Goal: Task Accomplishment & Management: Manage account settings

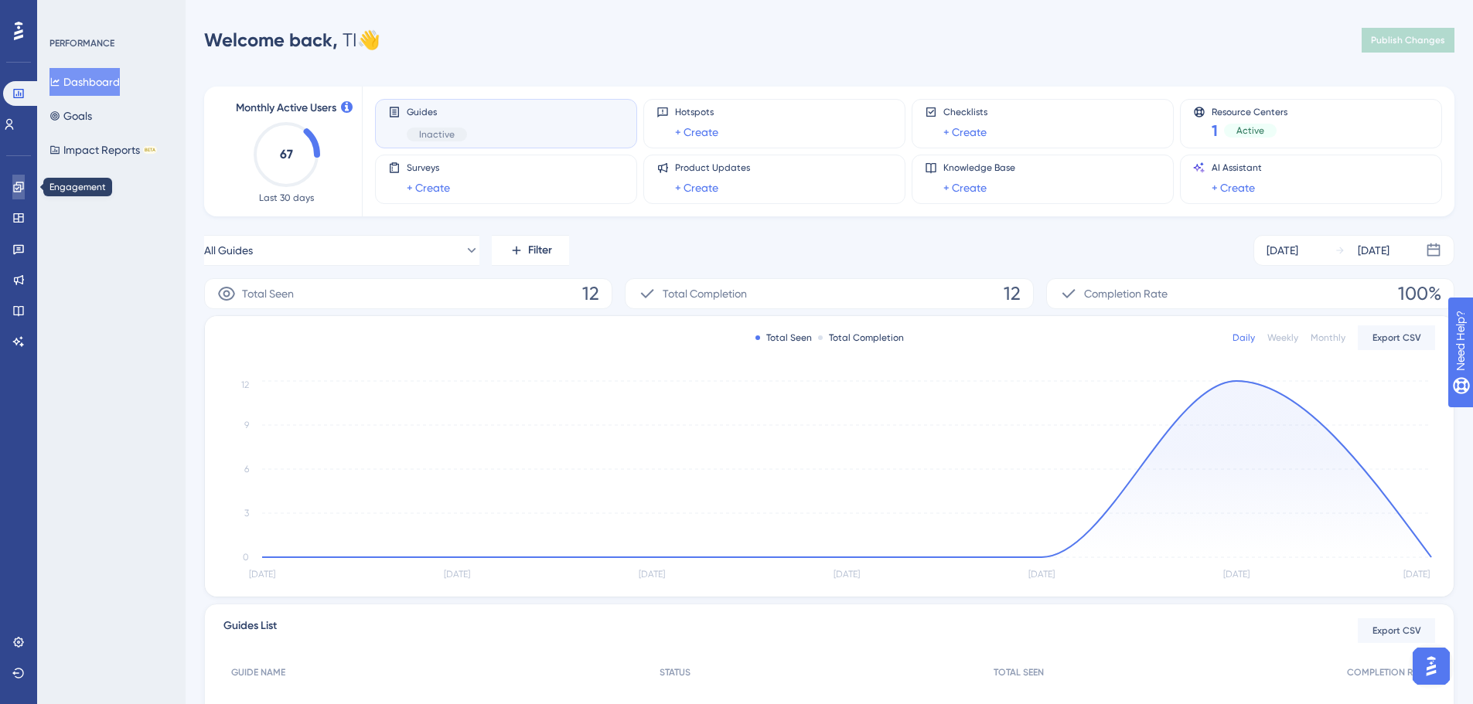
click at [12, 188] on link at bounding box center [18, 187] width 12 height 25
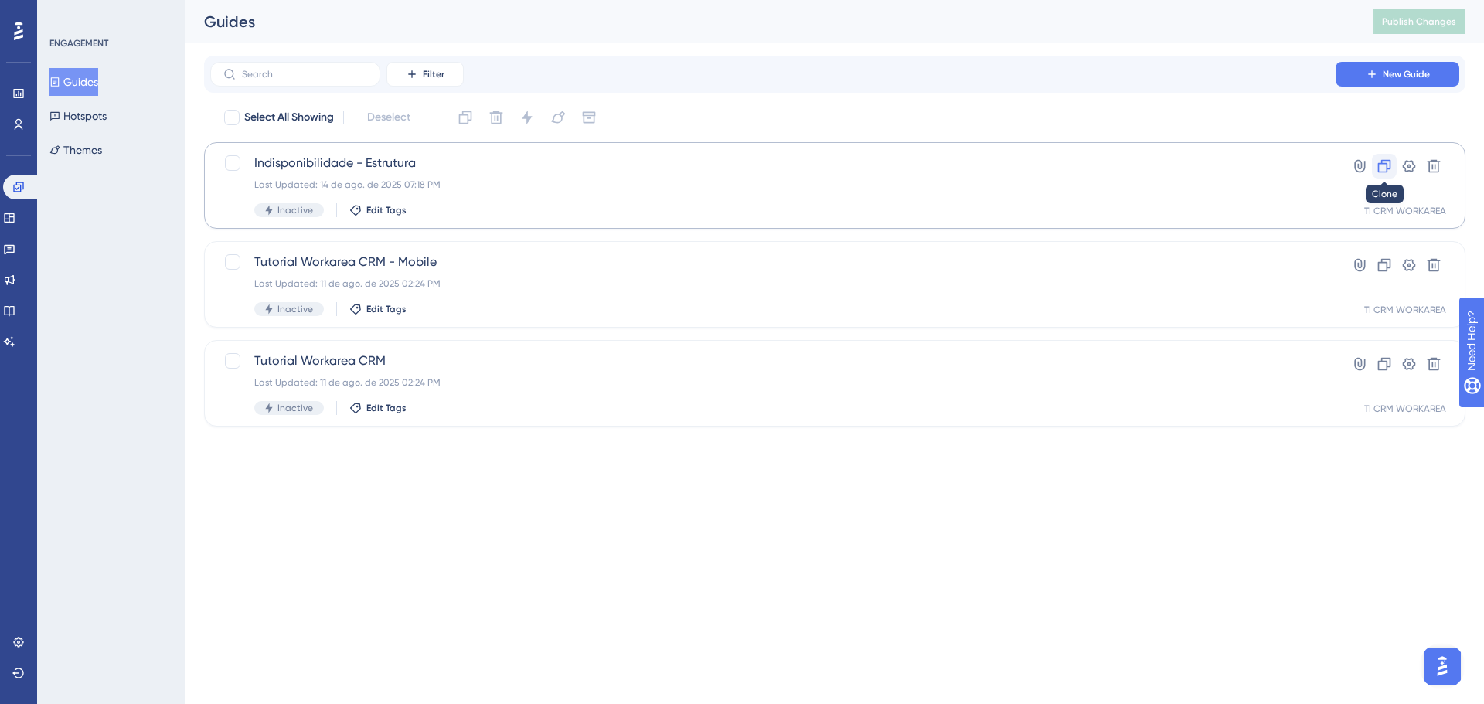
click at [1389, 167] on icon at bounding box center [1384, 165] width 15 height 15
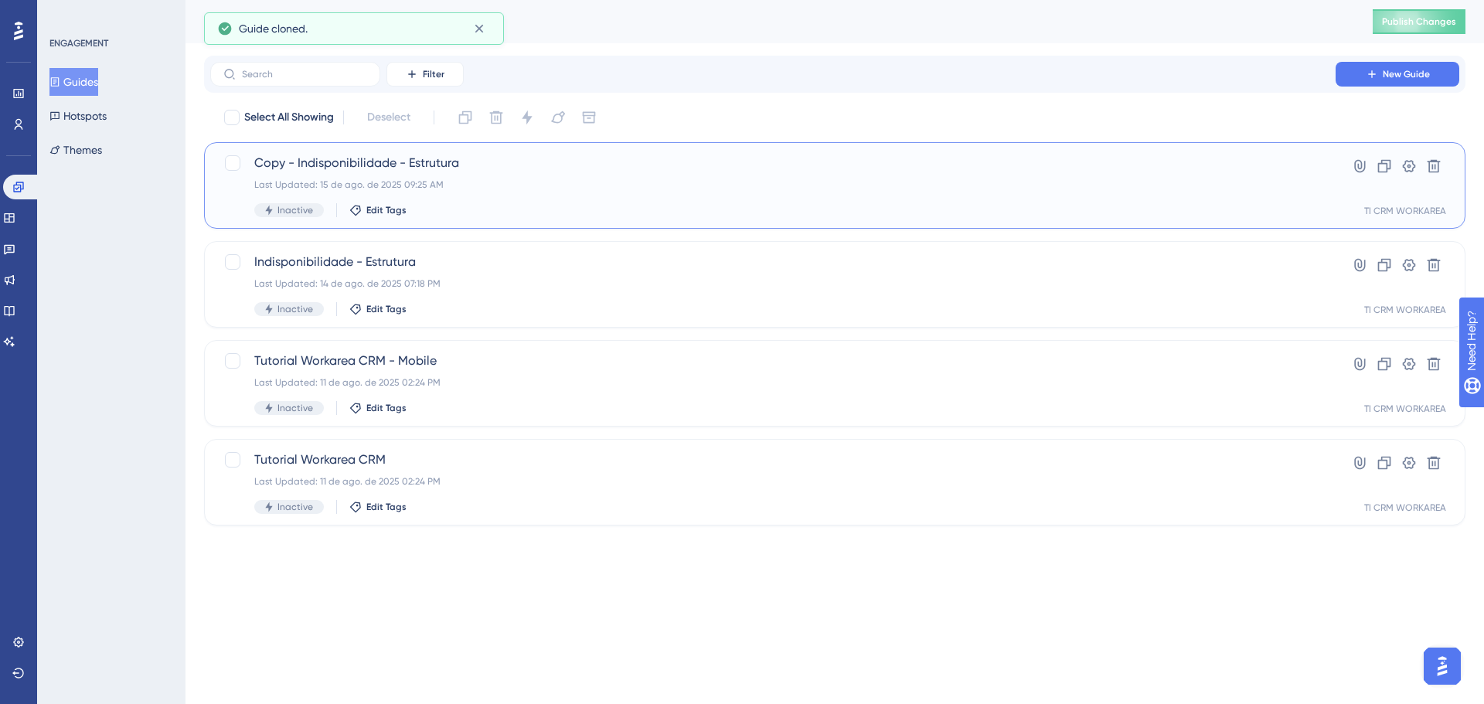
click at [416, 166] on span "Copy - Indisponibilidade - Estrutura" at bounding box center [773, 163] width 1038 height 19
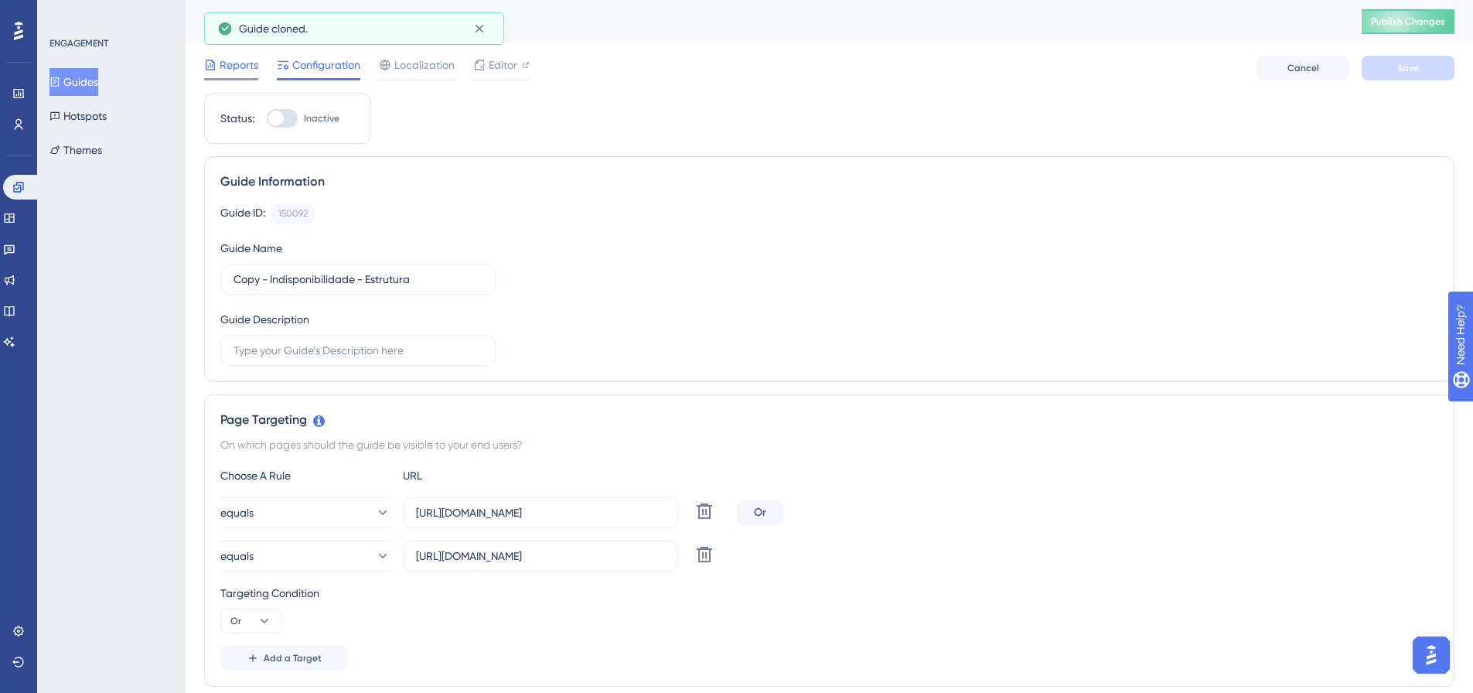
click at [238, 70] on span "Reports" at bounding box center [239, 65] width 39 height 19
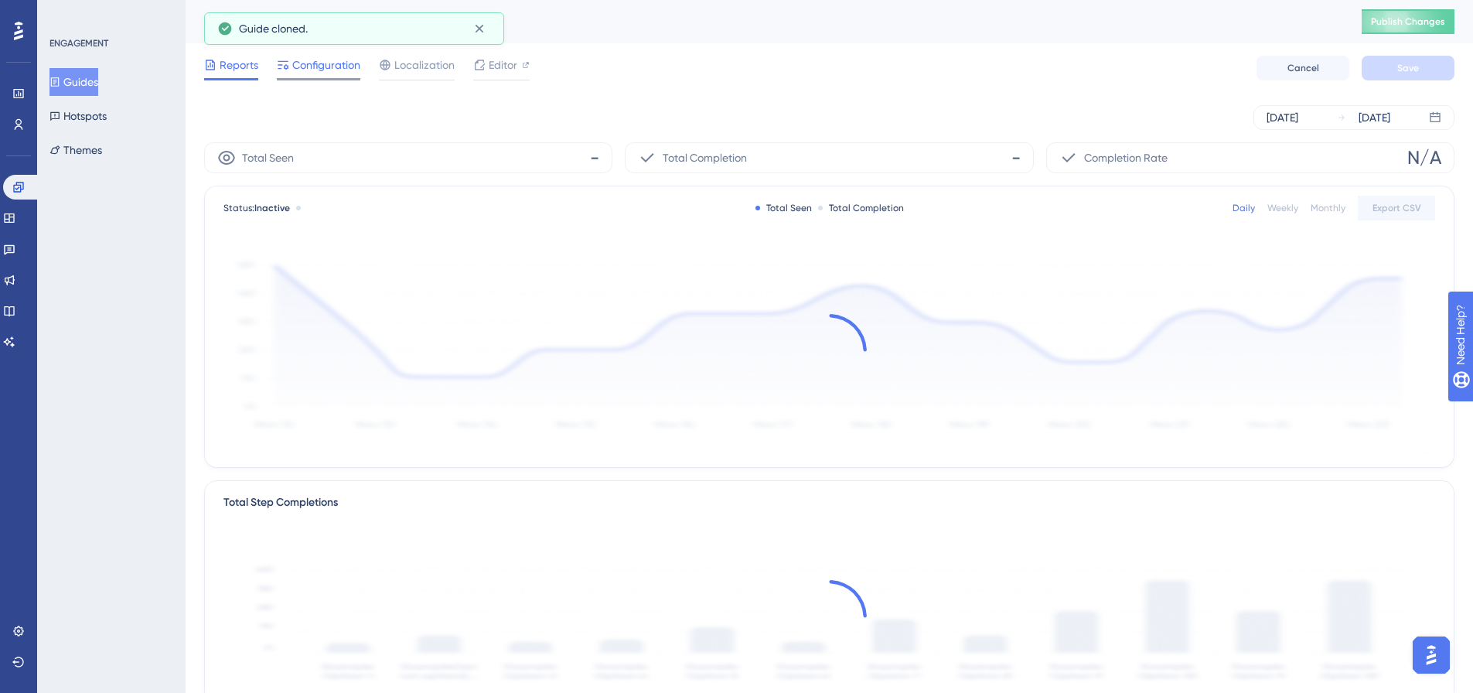
click at [307, 64] on span "Configuration" at bounding box center [326, 65] width 68 height 19
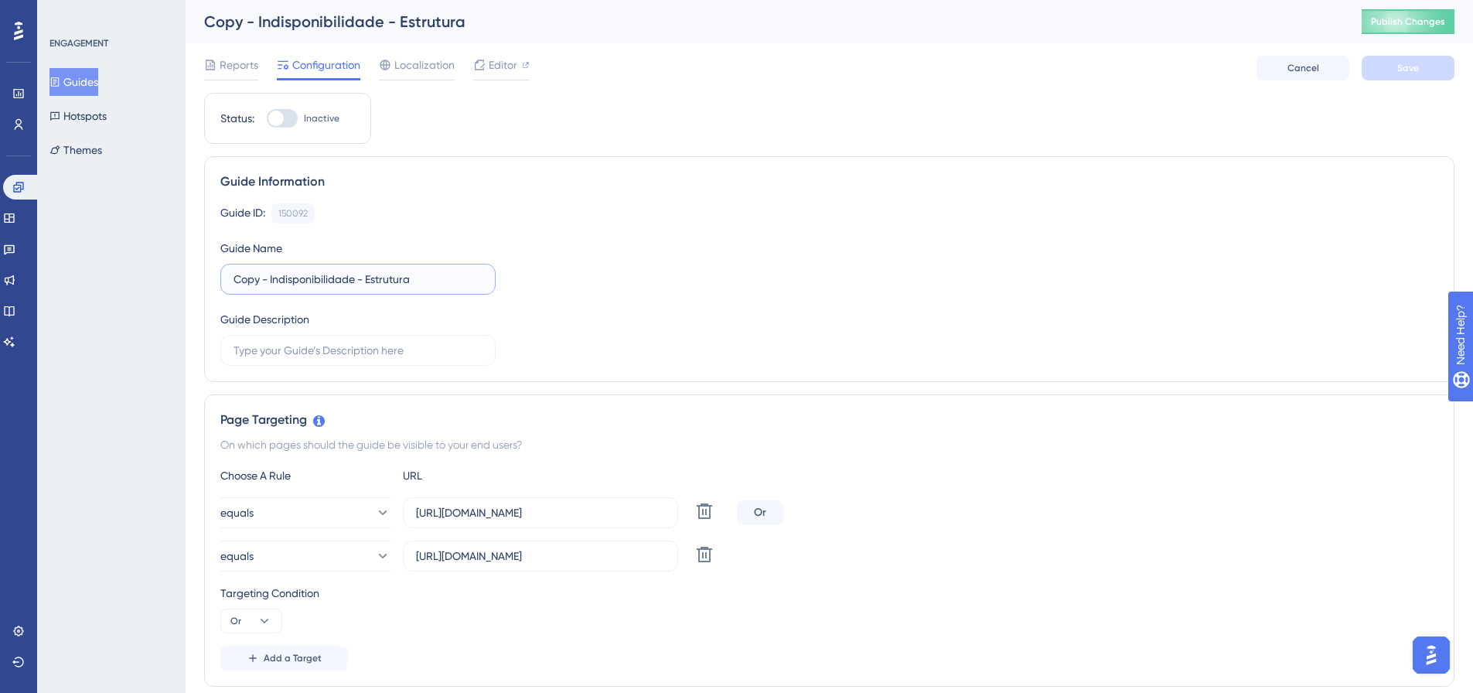
drag, startPoint x: 269, startPoint y: 281, endPoint x: 190, endPoint y: 281, distance: 78.9
click at [339, 280] on input "Indisponibilidade - Estrutura" at bounding box center [357, 279] width 249 height 17
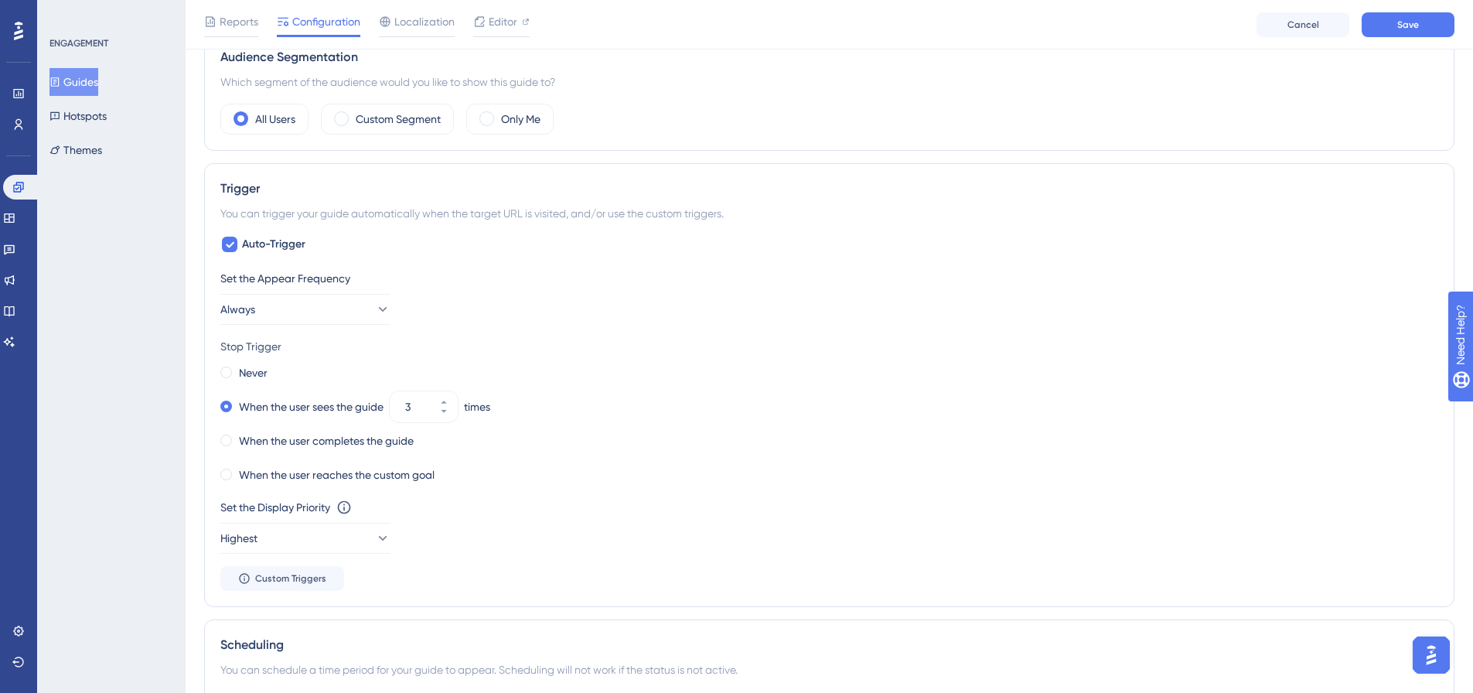
scroll to position [696, 0]
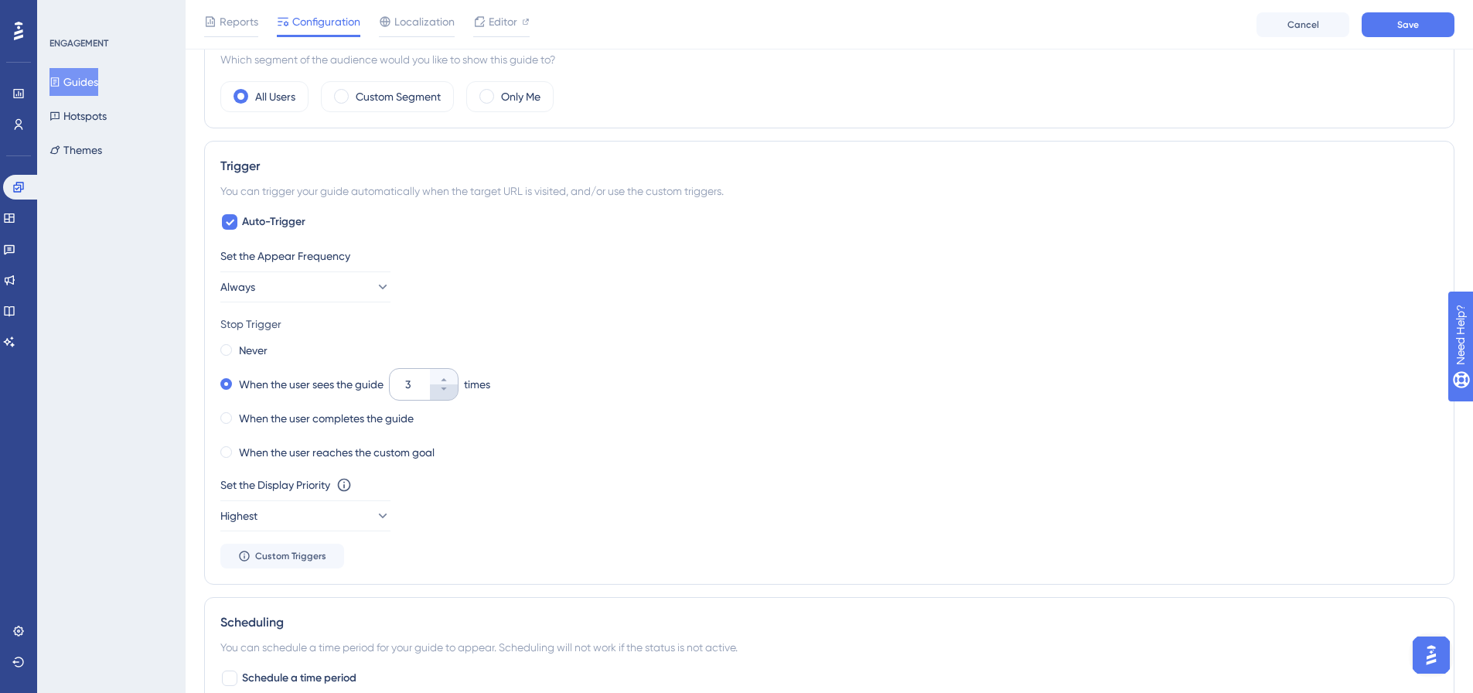
type input "Indisponibilidade - Sistemas CRM"
click at [448, 393] on icon at bounding box center [443, 388] width 9 height 9
type input "2"
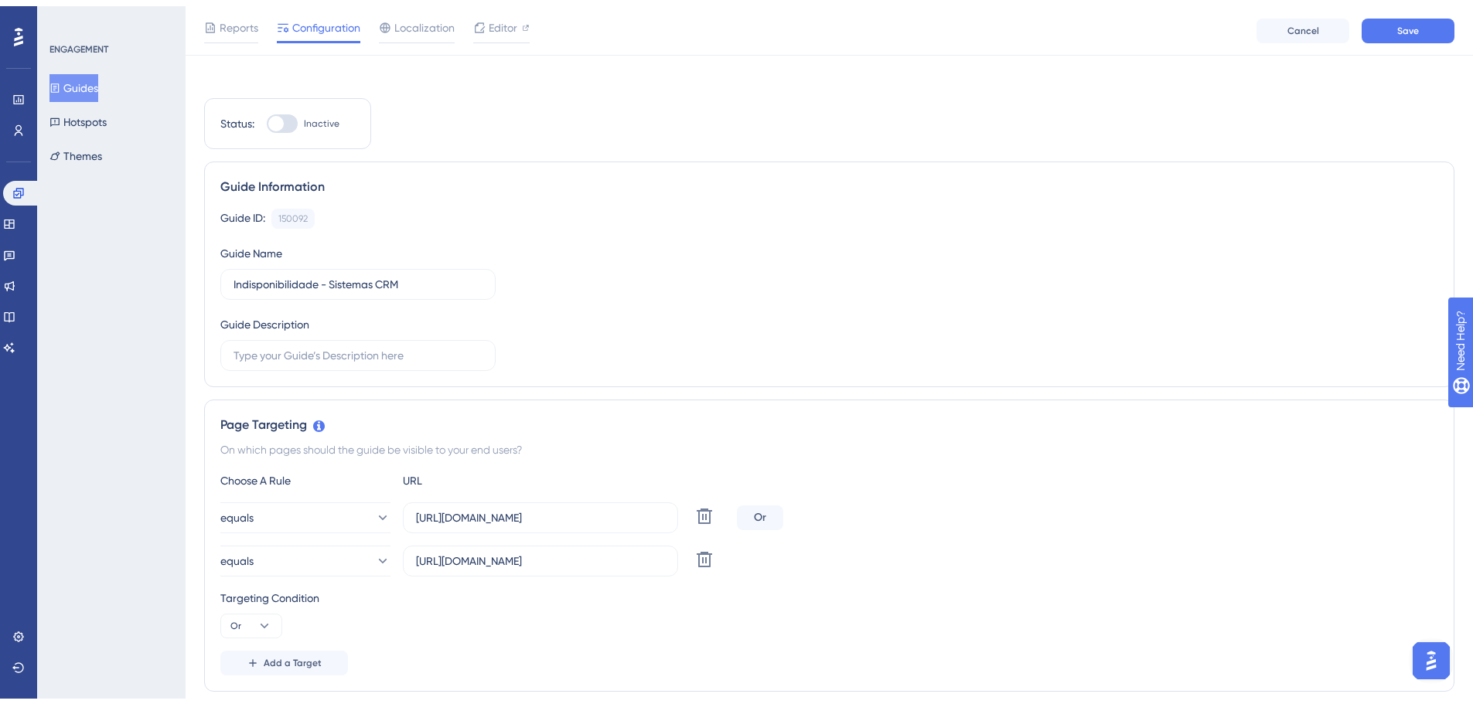
scroll to position [0, 0]
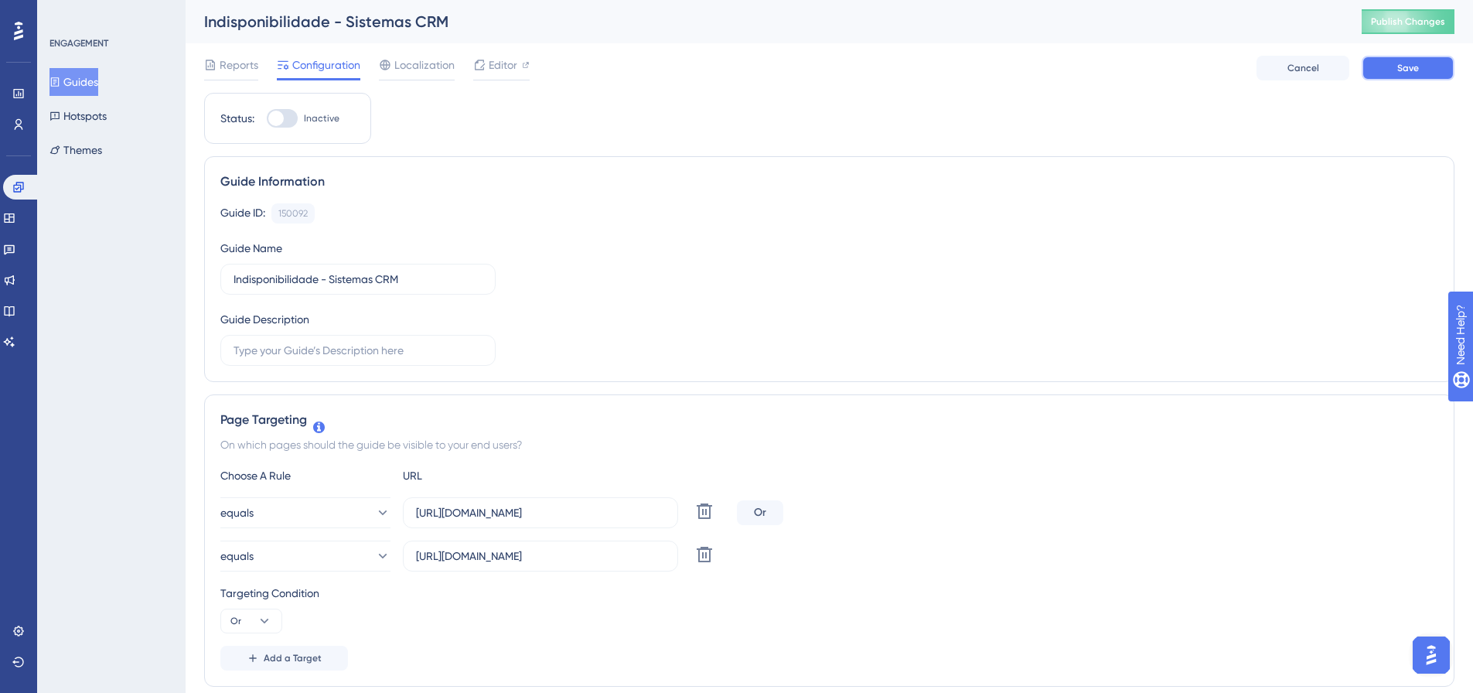
click at [1382, 68] on button "Save" at bounding box center [1407, 68] width 93 height 25
click at [506, 69] on span "Editor" at bounding box center [503, 65] width 29 height 19
click at [493, 68] on span "Editor" at bounding box center [503, 65] width 29 height 19
click at [506, 66] on span "Editor" at bounding box center [503, 65] width 29 height 19
click at [286, 119] on div at bounding box center [282, 118] width 31 height 19
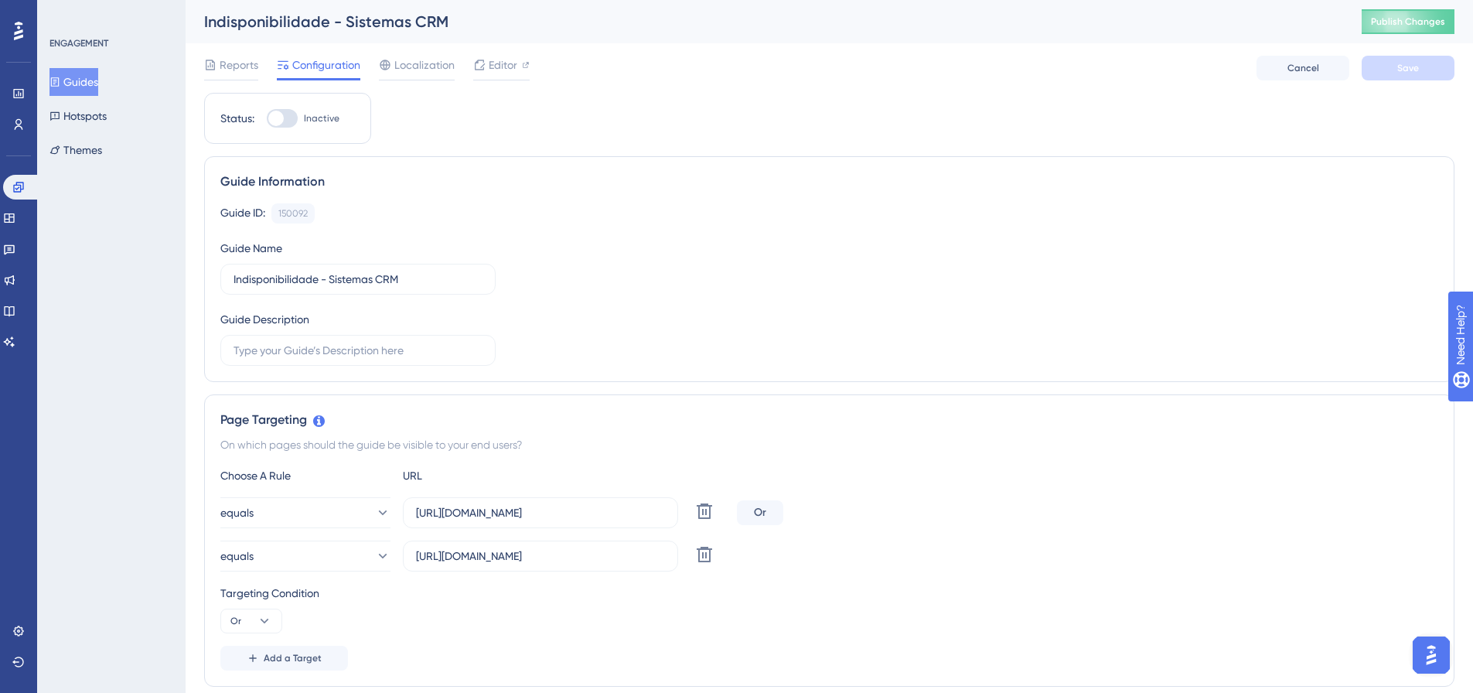
click at [267, 119] on input "Inactive" at bounding box center [266, 118] width 1 height 1
checkbox input "true"
click at [1418, 68] on span "Save" at bounding box center [1408, 68] width 22 height 12
click at [1421, 22] on span "Publish Changes" at bounding box center [1408, 21] width 74 height 12
click at [13, 91] on icon at bounding box center [18, 93] width 12 height 12
